Goal: Complete application form: Complete application form

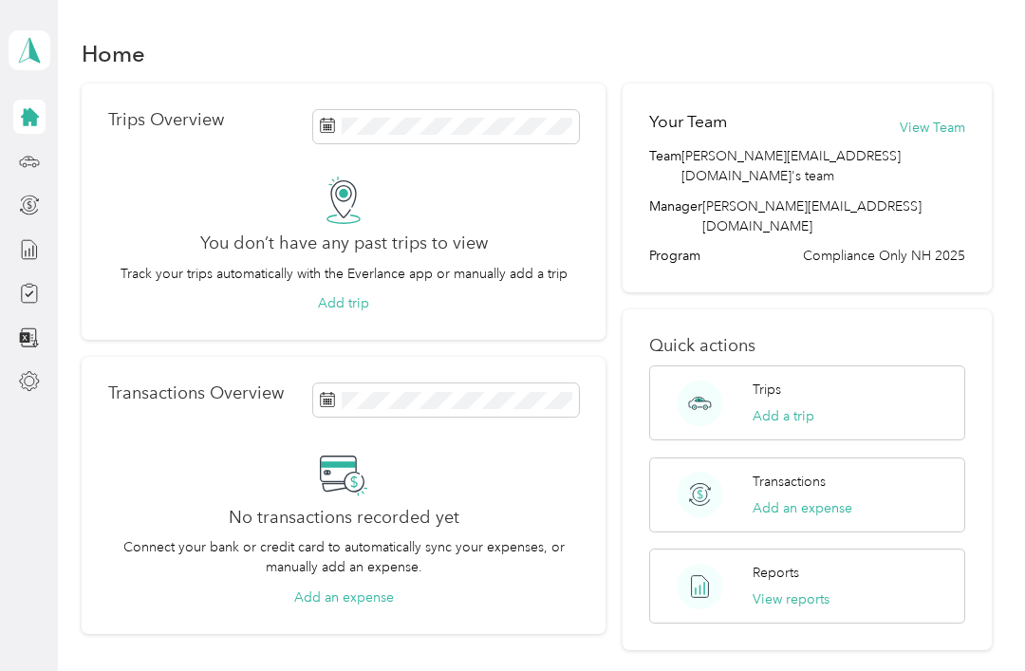
click at [36, 113] on icon at bounding box center [29, 116] width 21 height 21
click at [38, 161] on icon at bounding box center [29, 160] width 19 height 9
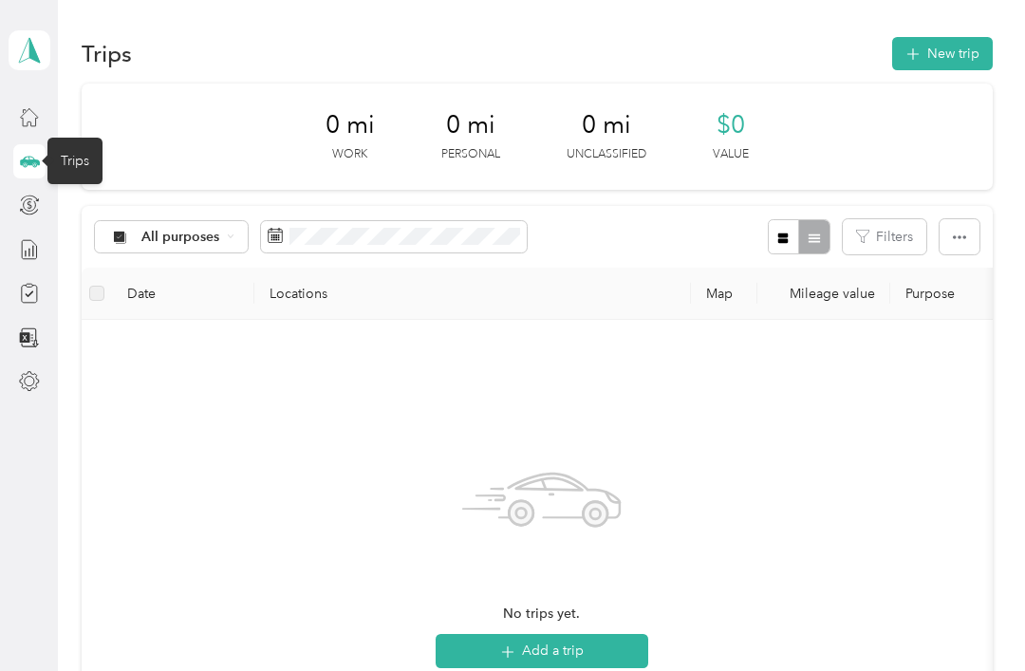
click at [30, 200] on icon at bounding box center [29, 205] width 21 height 21
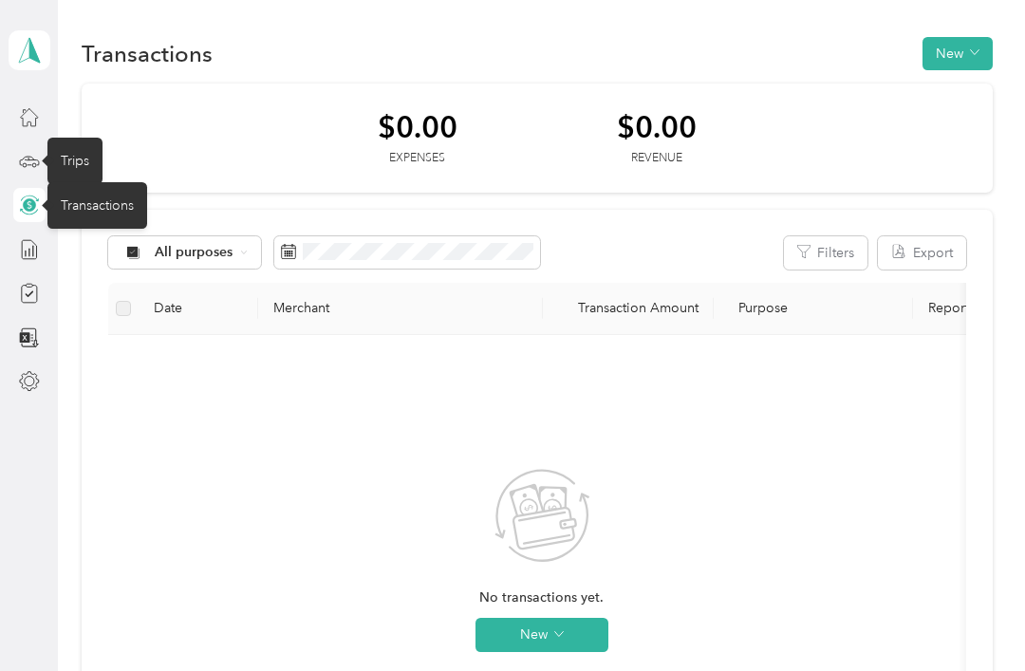
click at [34, 259] on icon at bounding box center [29, 249] width 21 height 21
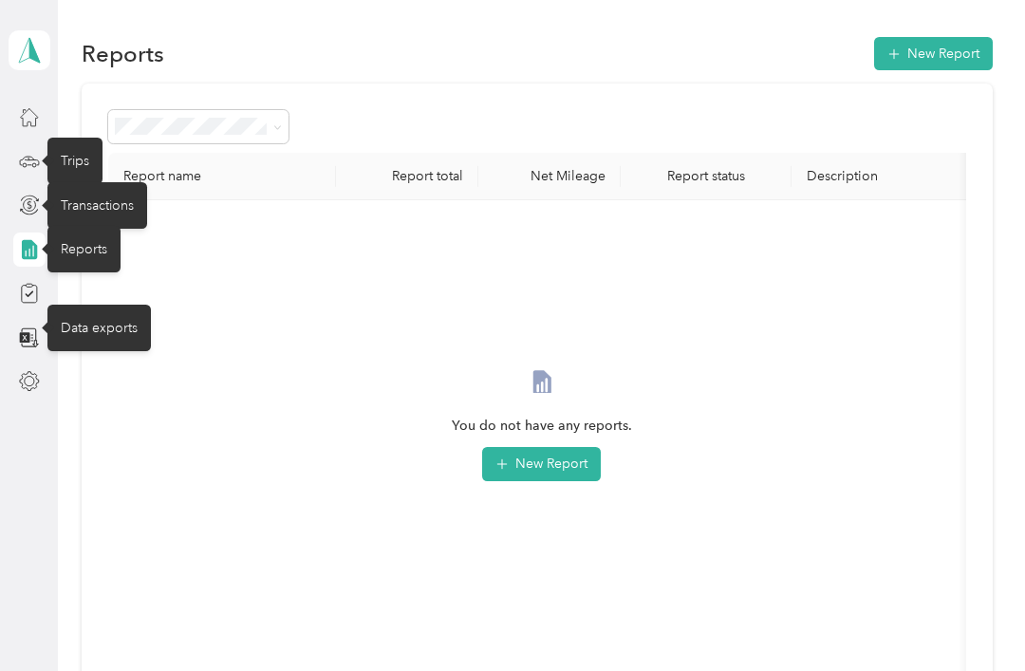
click at [38, 334] on icon at bounding box center [29, 338] width 21 height 21
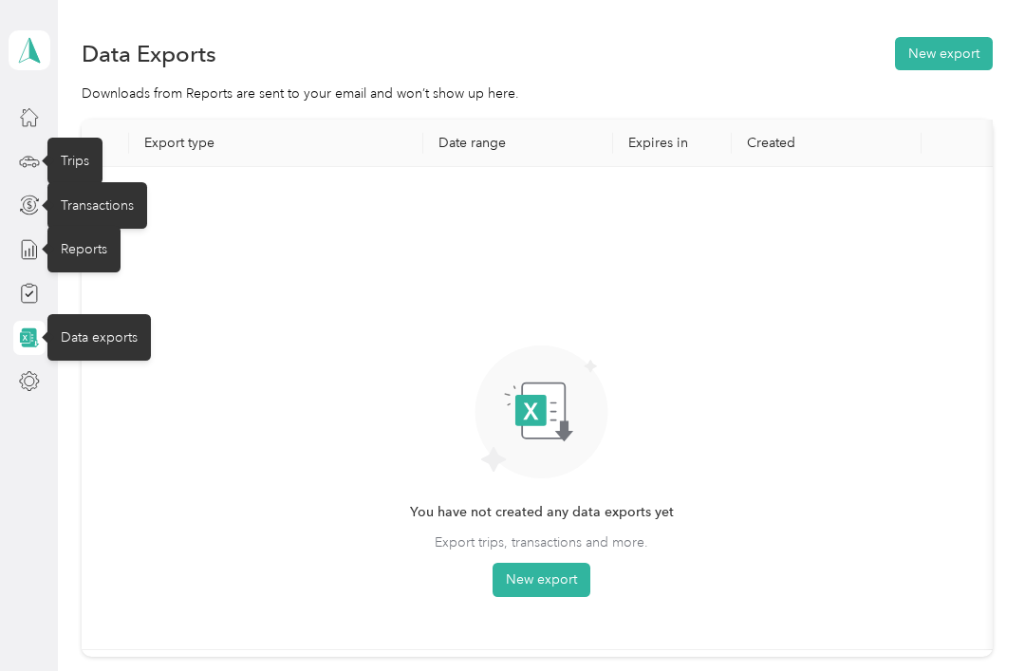
click at [80, 376] on div "Data Exports New export Downloads from Reports are sent to your email and won’t…" at bounding box center [537, 413] width 958 height 826
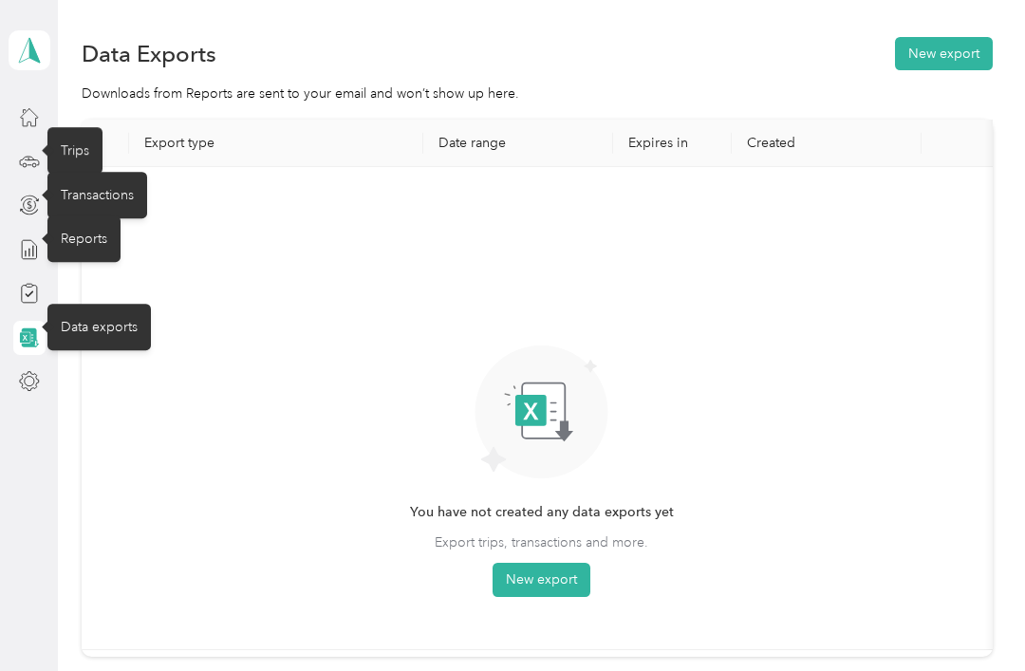
click at [43, 283] on div at bounding box center [29, 293] width 32 height 34
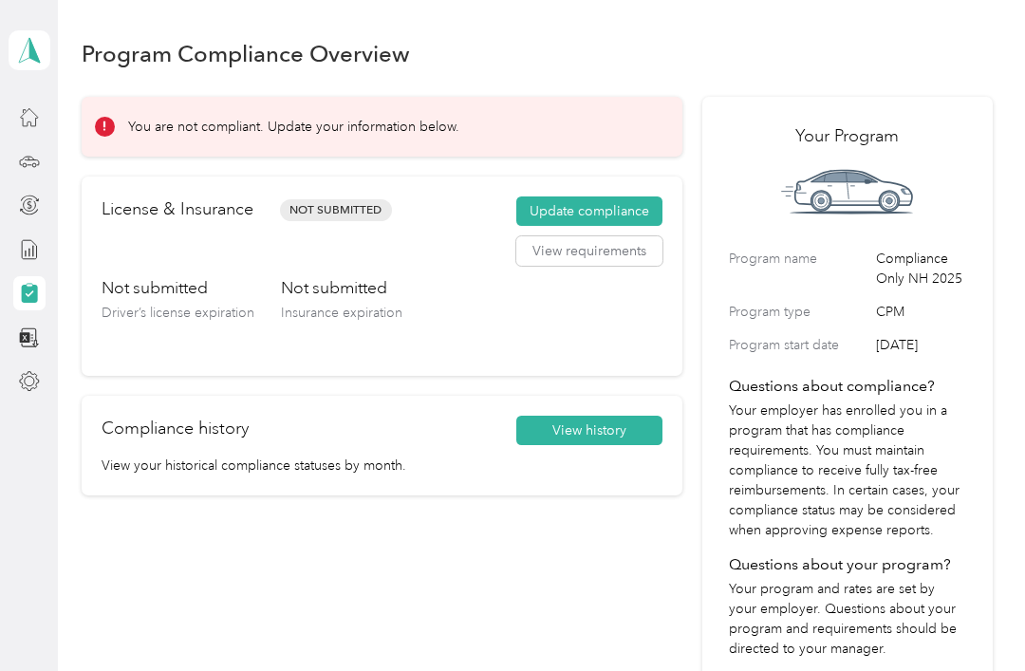
click at [601, 204] on button "Update compliance" at bounding box center [589, 212] width 146 height 30
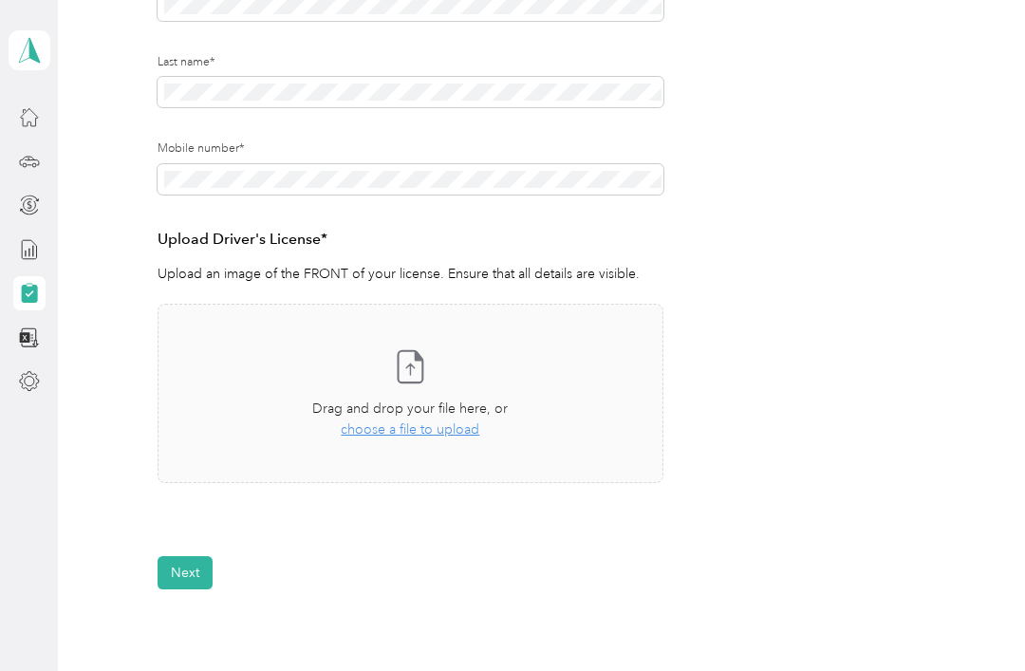
scroll to position [334, 0]
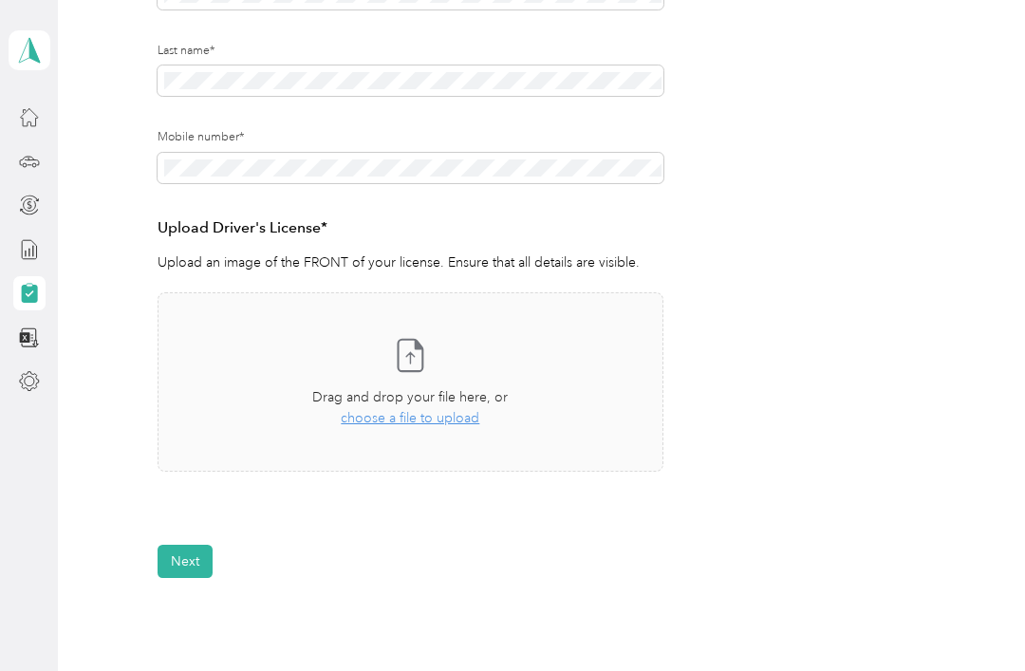
click at [423, 417] on span "choose a file to upload" at bounding box center [410, 418] width 139 height 16
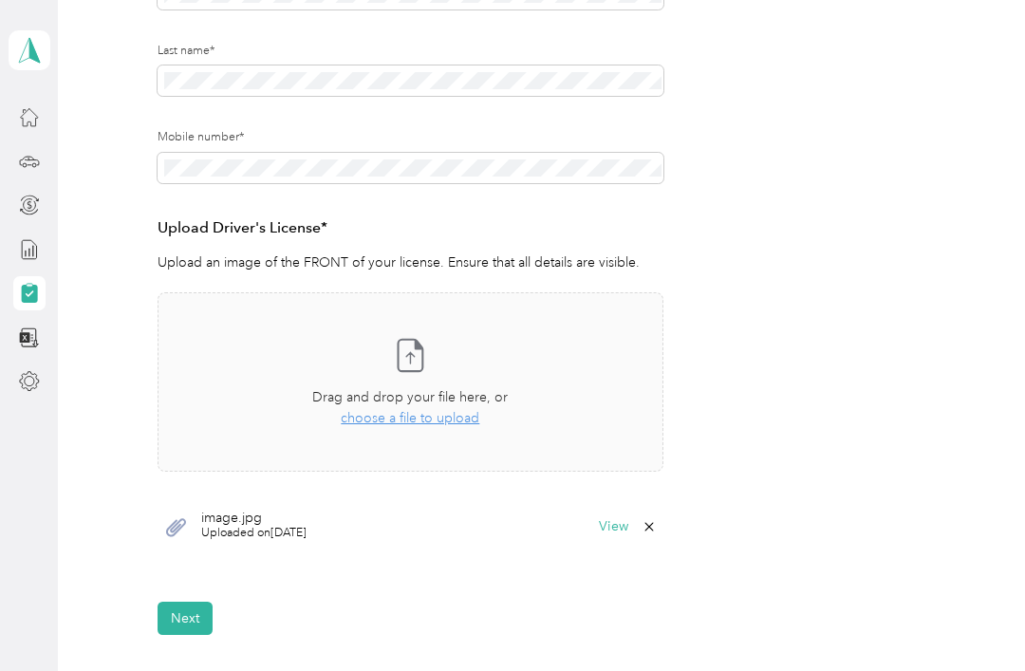
click at [629, 524] on button "View" at bounding box center [613, 526] width 29 height 13
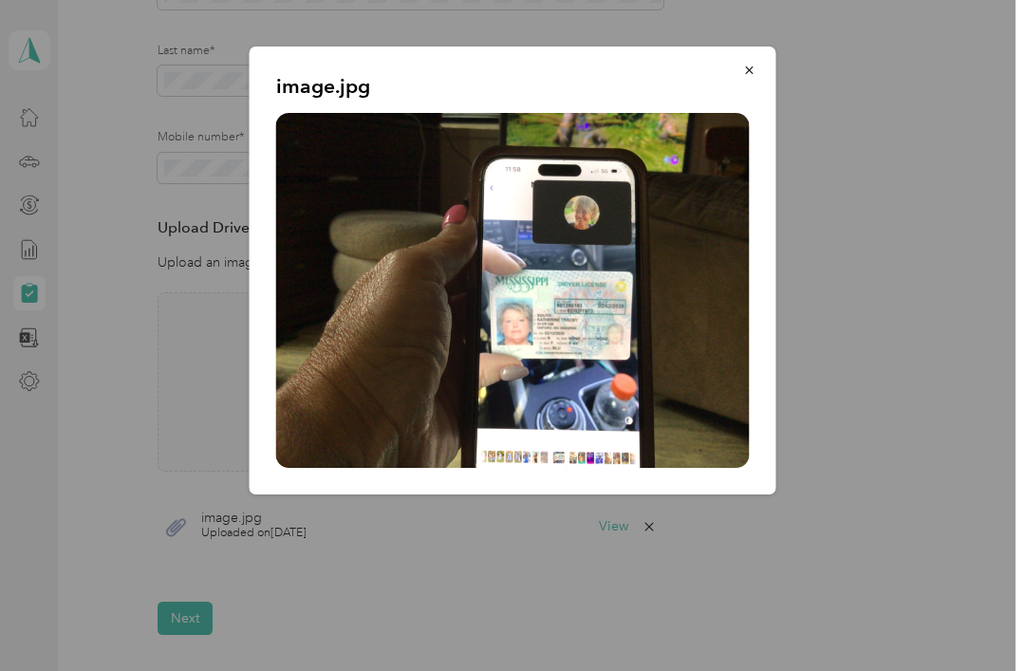
click at [756, 67] on icon "button" at bounding box center [749, 70] width 13 height 13
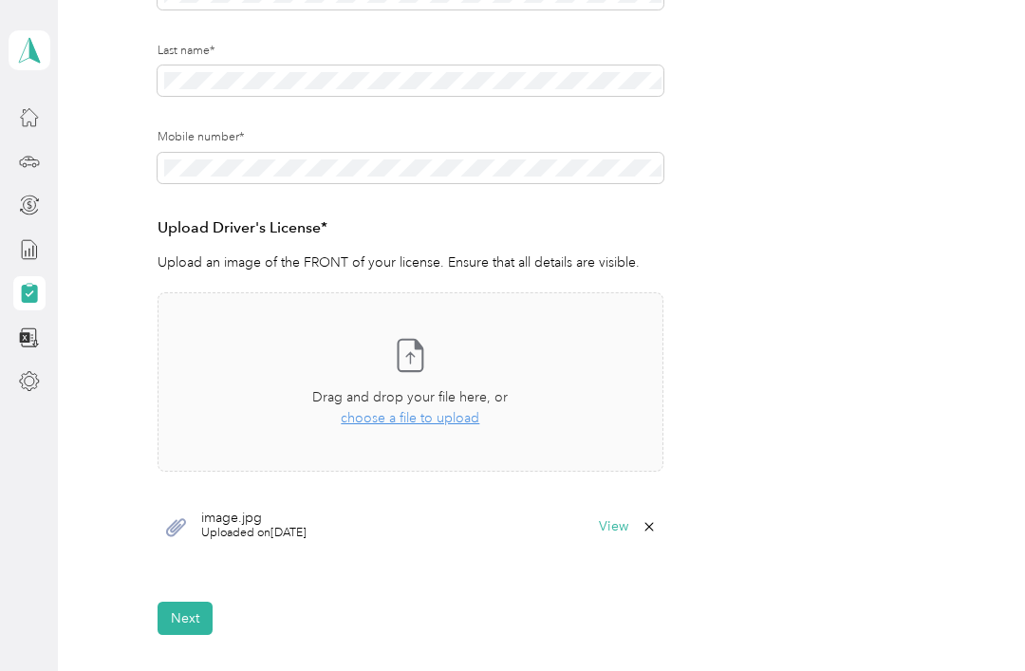
click at [429, 581] on div "Upload Driver's License* Upload an image of the FRONT of your license. Ensure t…" at bounding box center [411, 402] width 506 height 372
click at [193, 614] on button "Next" at bounding box center [185, 618] width 55 height 33
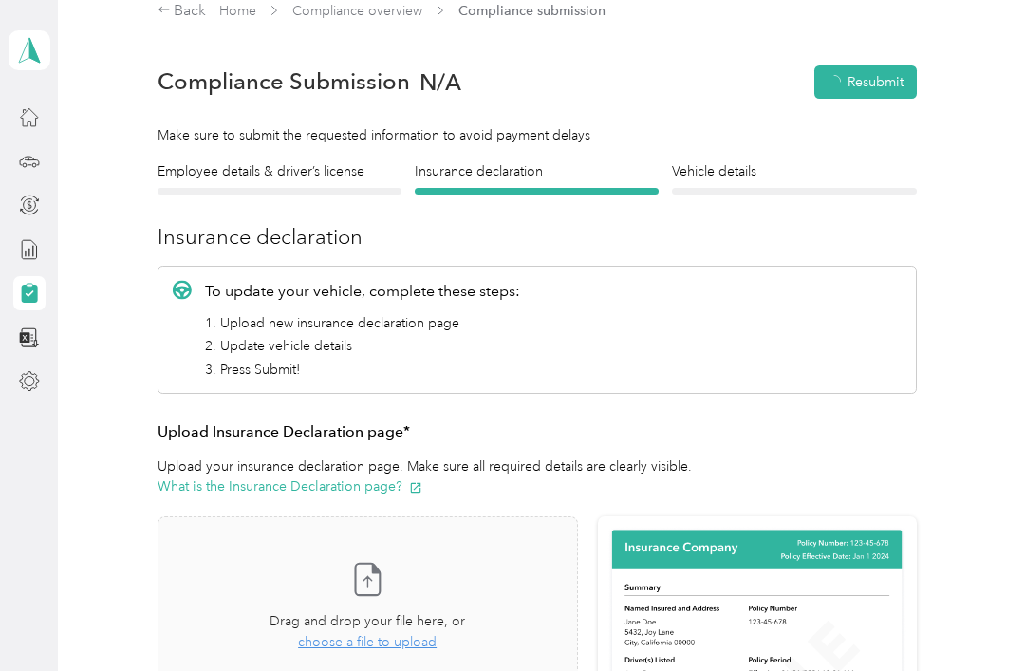
scroll to position [1, 0]
